Goal: Obtain resource: Download file/media

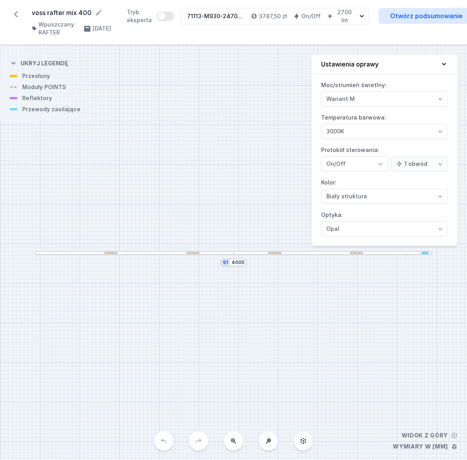
select select "M"
select select "3000"
drag, startPoint x: 21, startPoint y: 17, endPoint x: 15, endPoint y: 17, distance: 5.6
click at [21, 17] on icon at bounding box center [16, 14] width 13 height 13
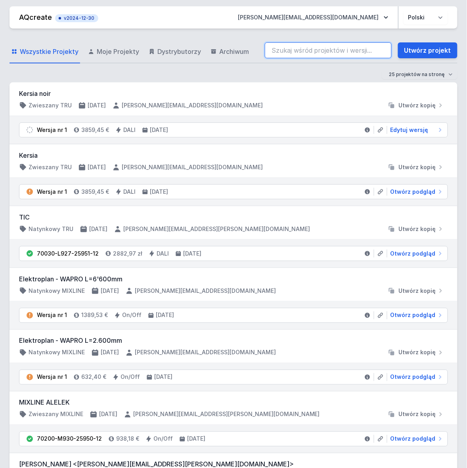
click at [311, 50] on input "search" at bounding box center [328, 50] width 127 height 16
type input "70201-M930-25862-12"
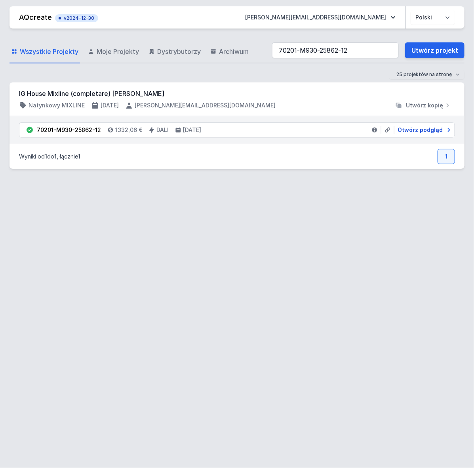
click at [415, 130] on span "Otwórz podgląd" at bounding box center [420, 130] width 45 height 8
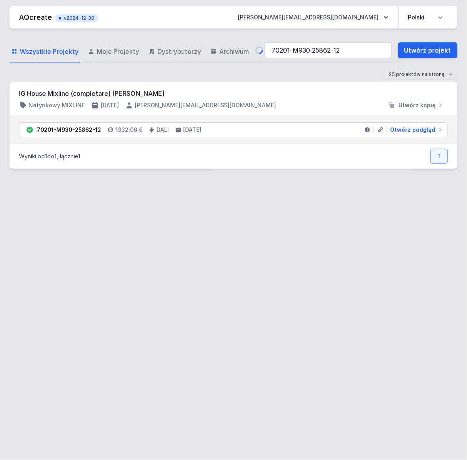
select select "4"
select select "2"
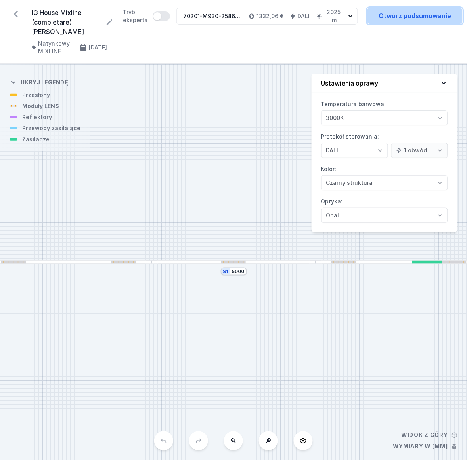
click at [421, 10] on link "Otwórz podsumowanie" at bounding box center [414, 16] width 95 height 16
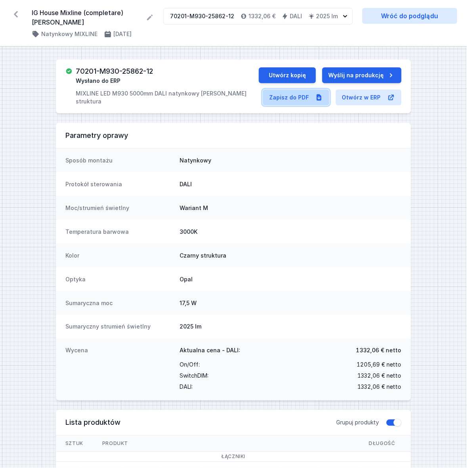
click at [293, 90] on link "Zapisz do PDF" at bounding box center [296, 98] width 67 height 16
